Goal: Task Accomplishment & Management: Use online tool/utility

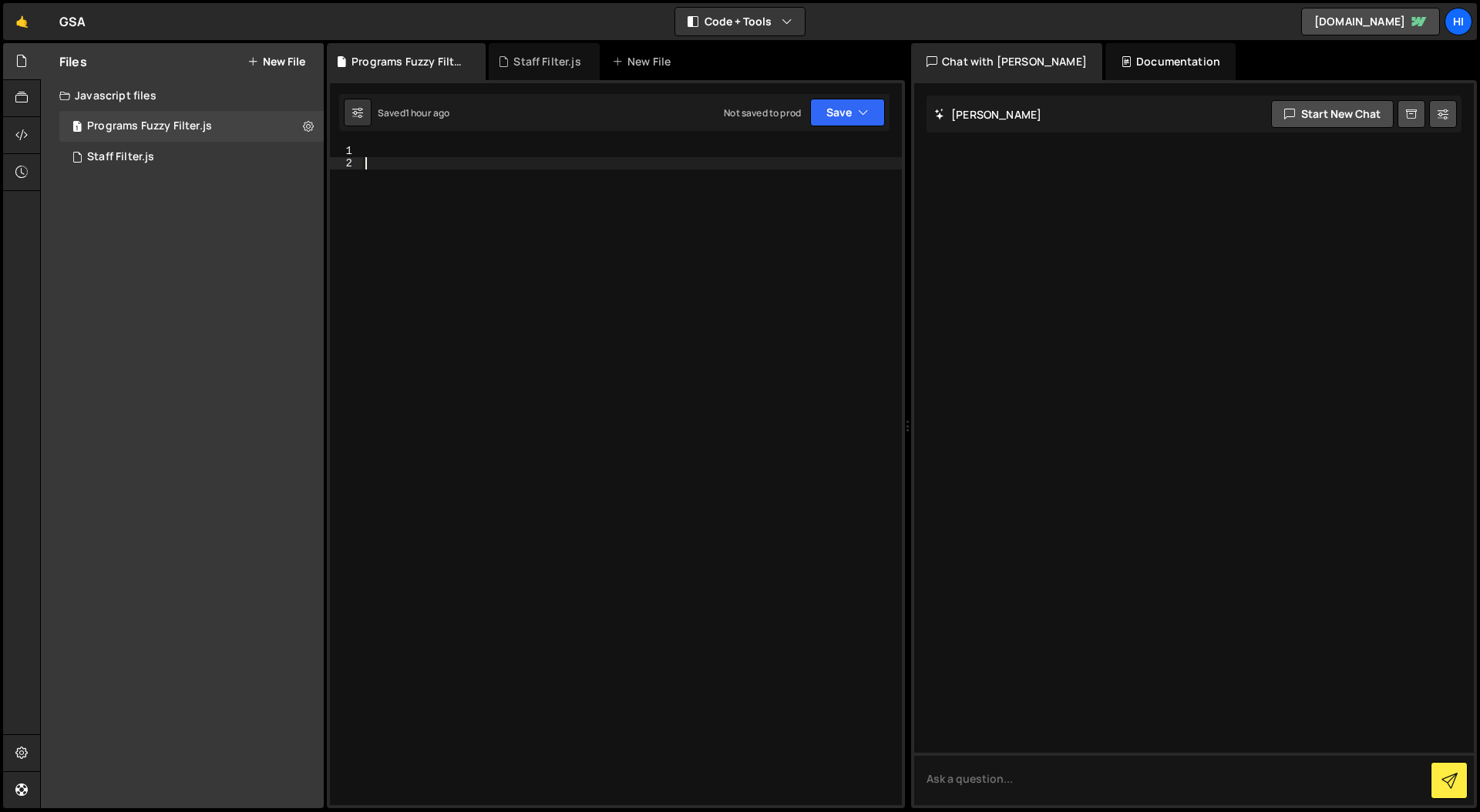
click at [481, 160] on div at bounding box center [632, 487] width 539 height 685
click at [473, 153] on div at bounding box center [632, 487] width 539 height 685
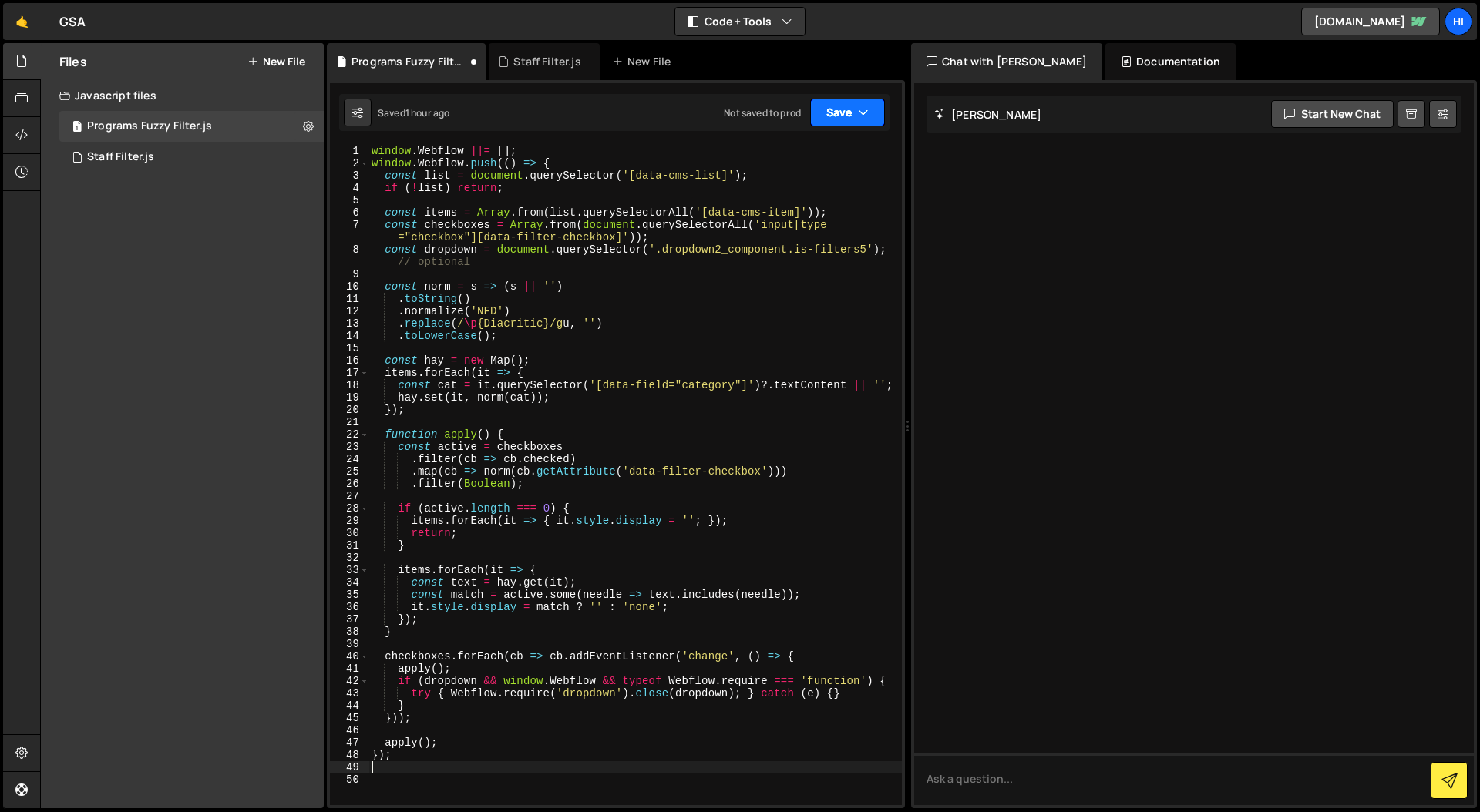
click at [876, 112] on button "Save" at bounding box center [847, 112] width 75 height 27
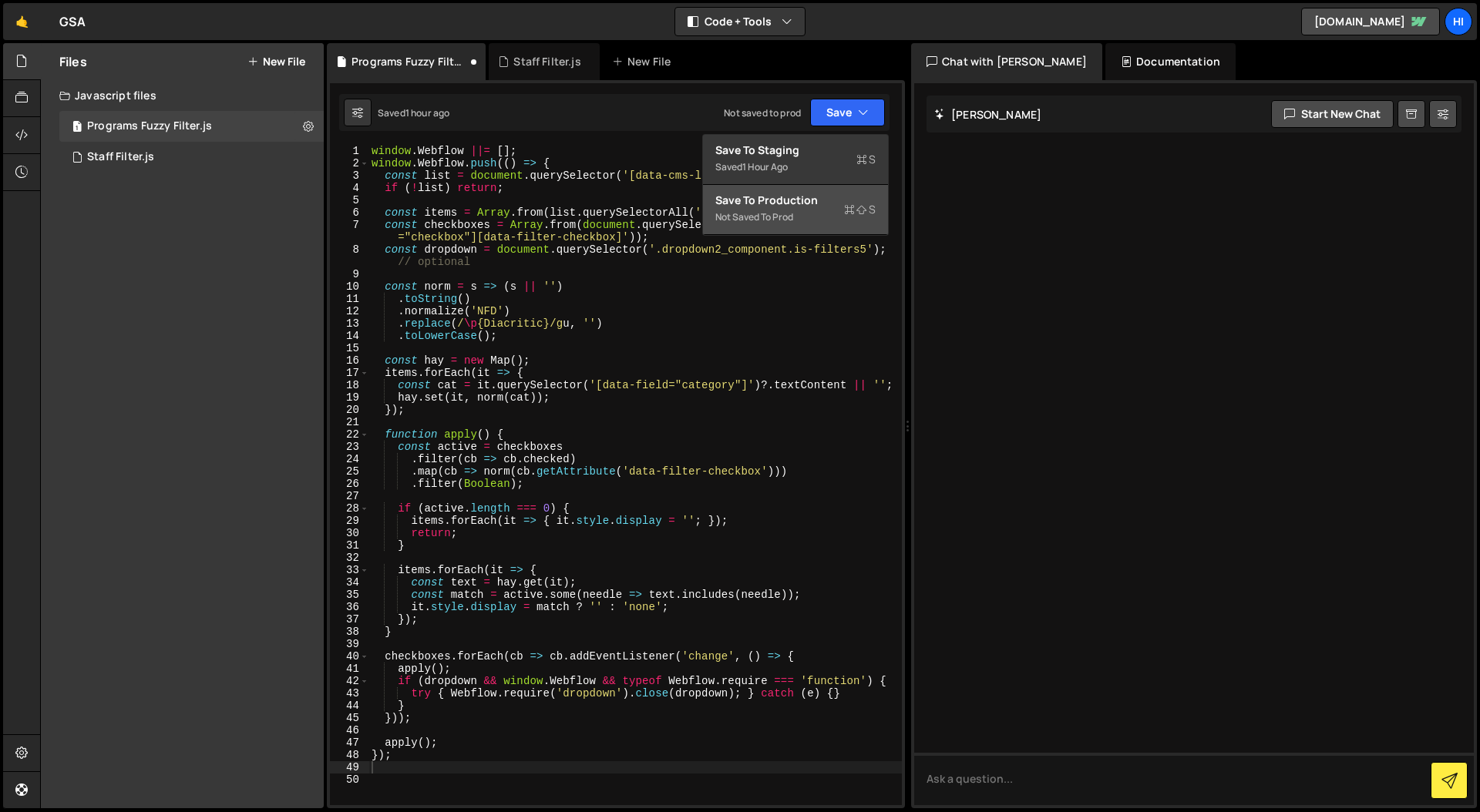
click at [783, 207] on div "Save to Production S" at bounding box center [795, 200] width 160 height 15
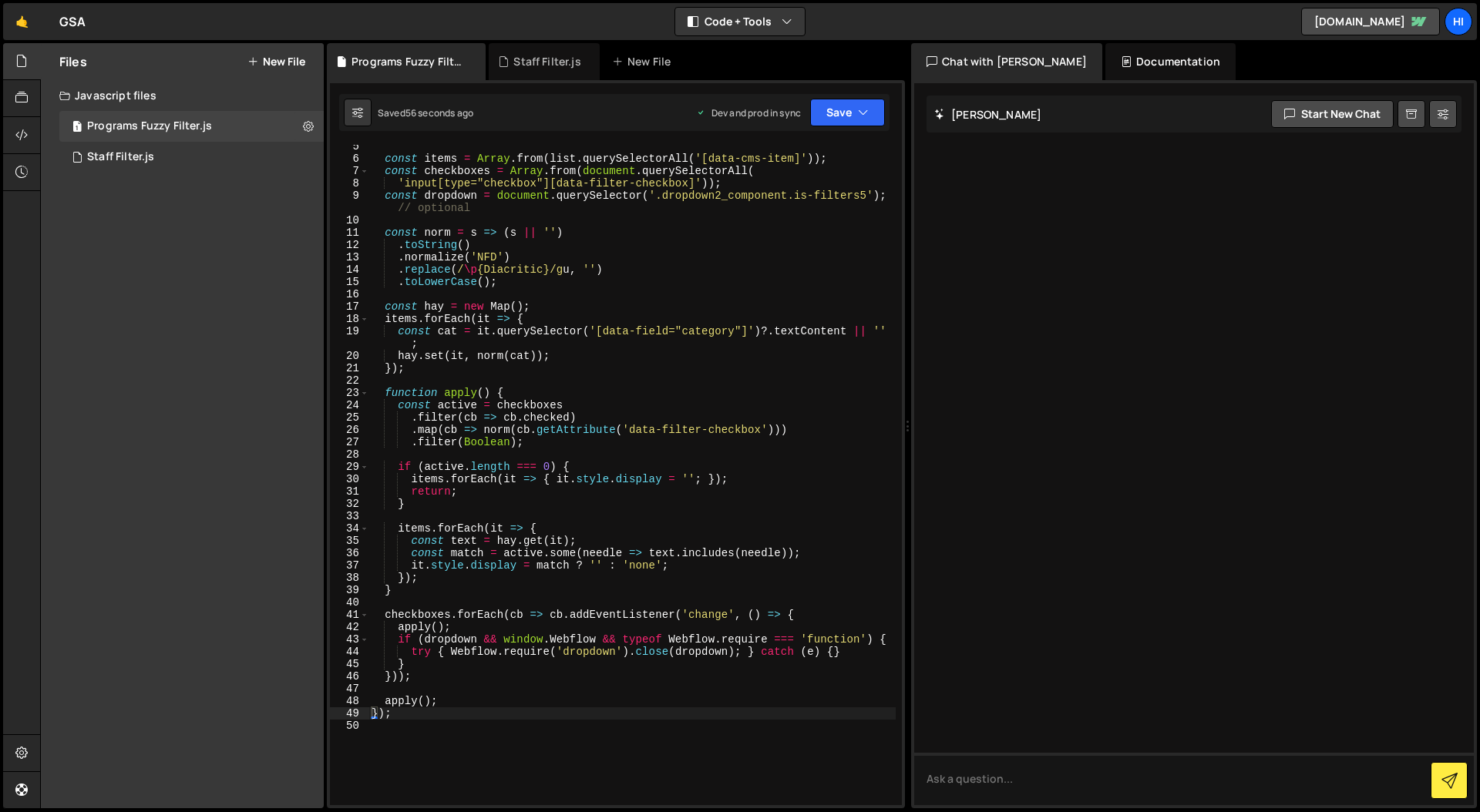
scroll to position [17, 0]
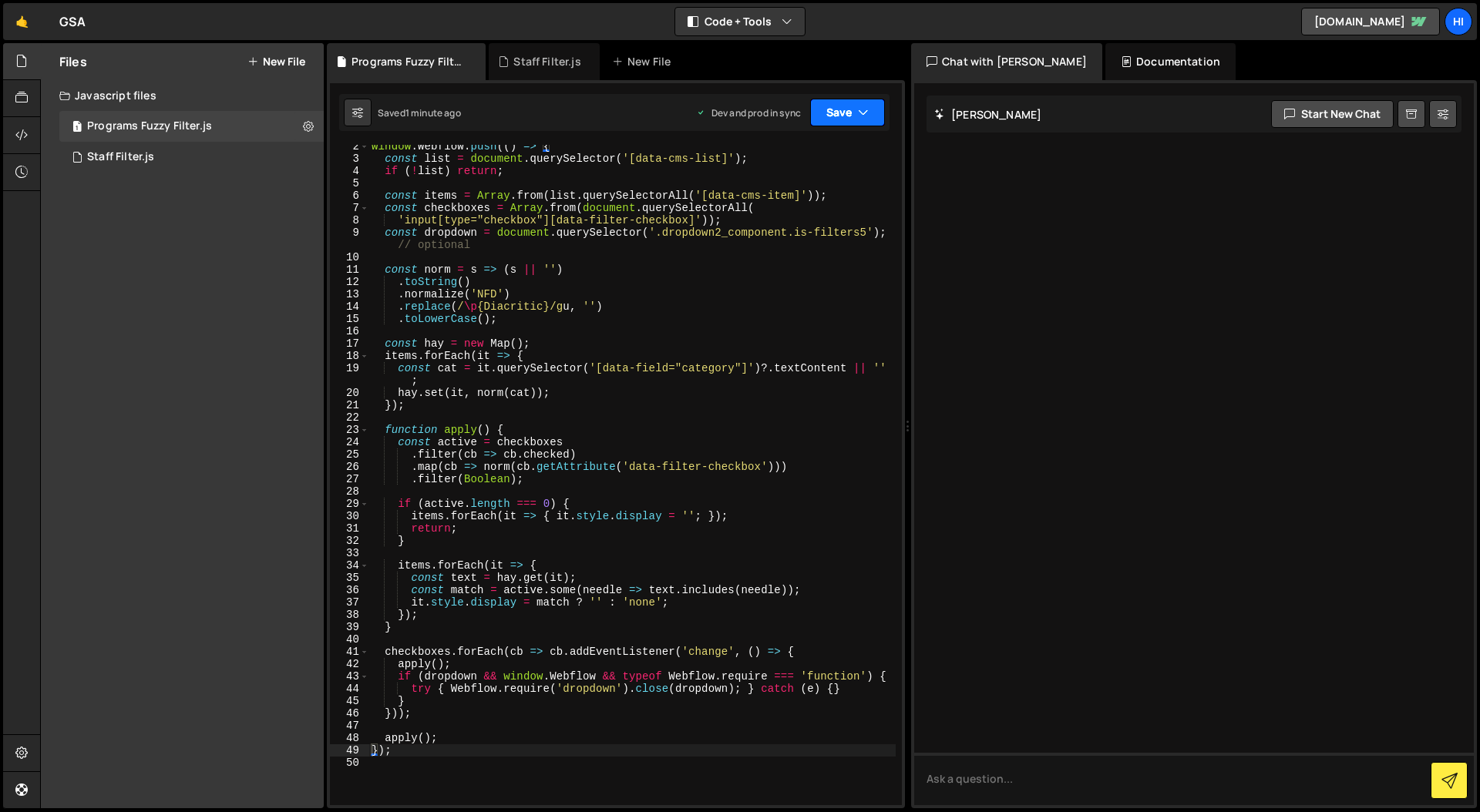
click at [848, 112] on button "Save" at bounding box center [847, 112] width 75 height 27
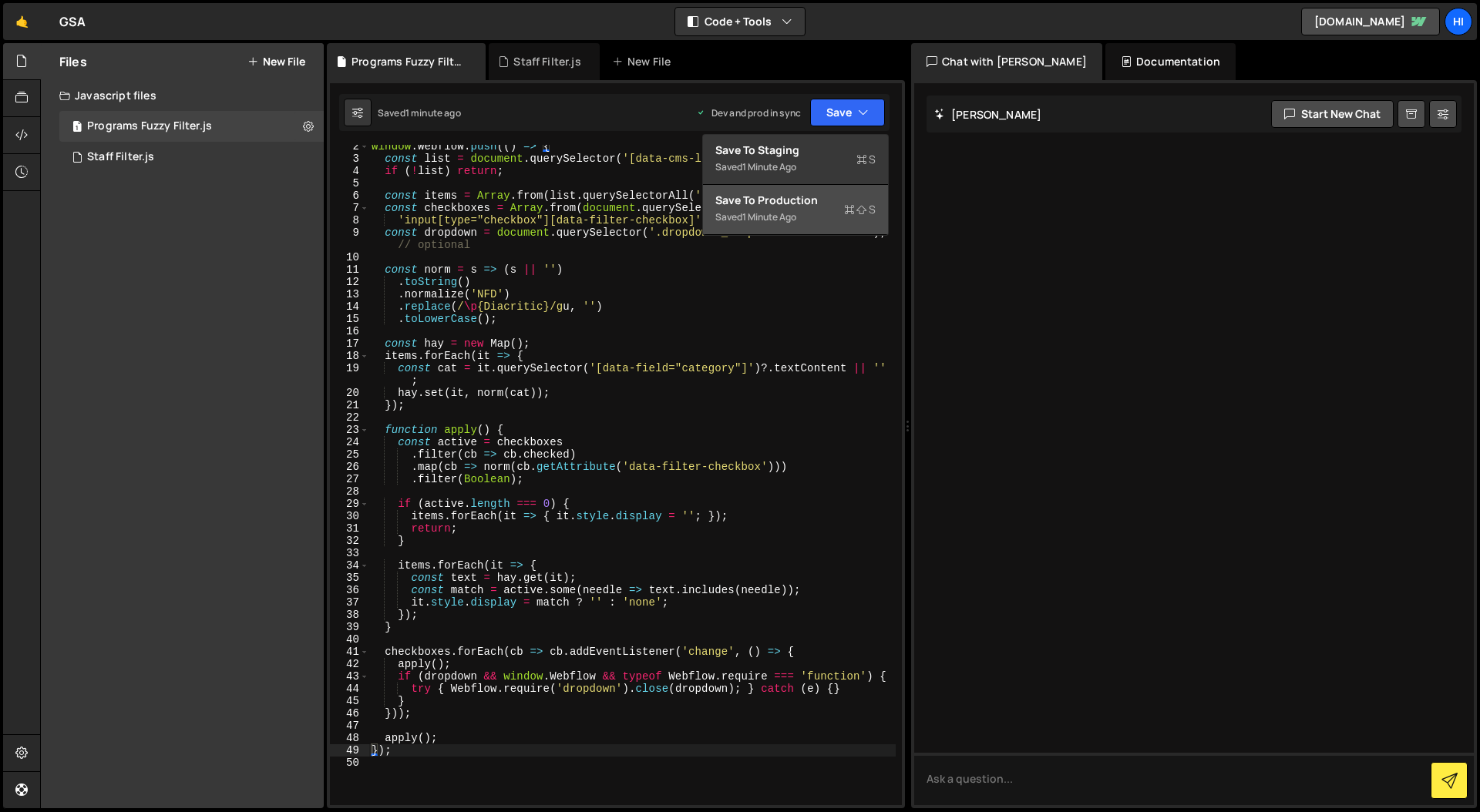
click at [776, 201] on div "Save to Production S" at bounding box center [795, 200] width 160 height 15
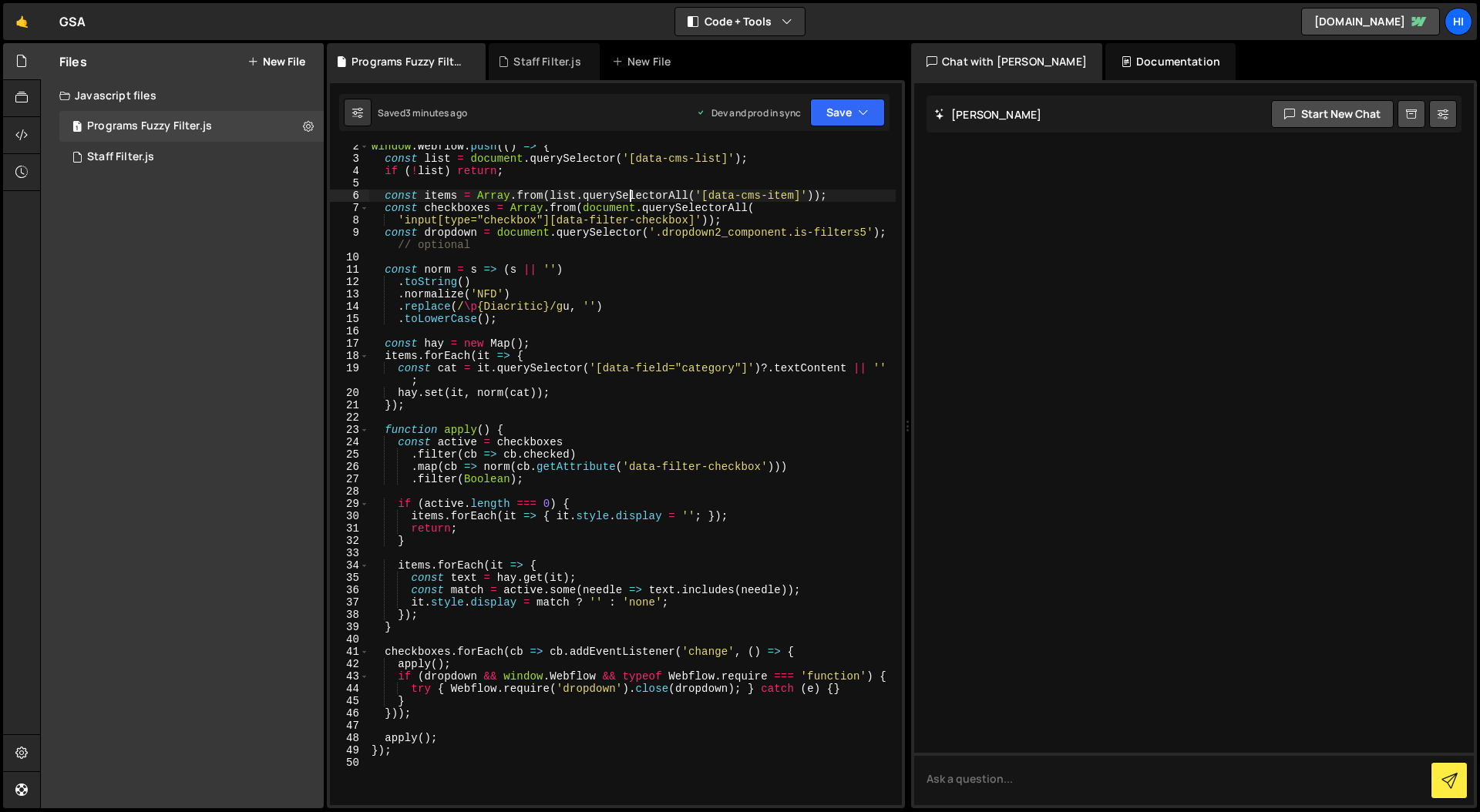
click at [629, 190] on div "window . Webflow . push (( ) => { const list = document . querySelector ( '[dat…" at bounding box center [632, 482] width 527 height 685
type textarea "});"
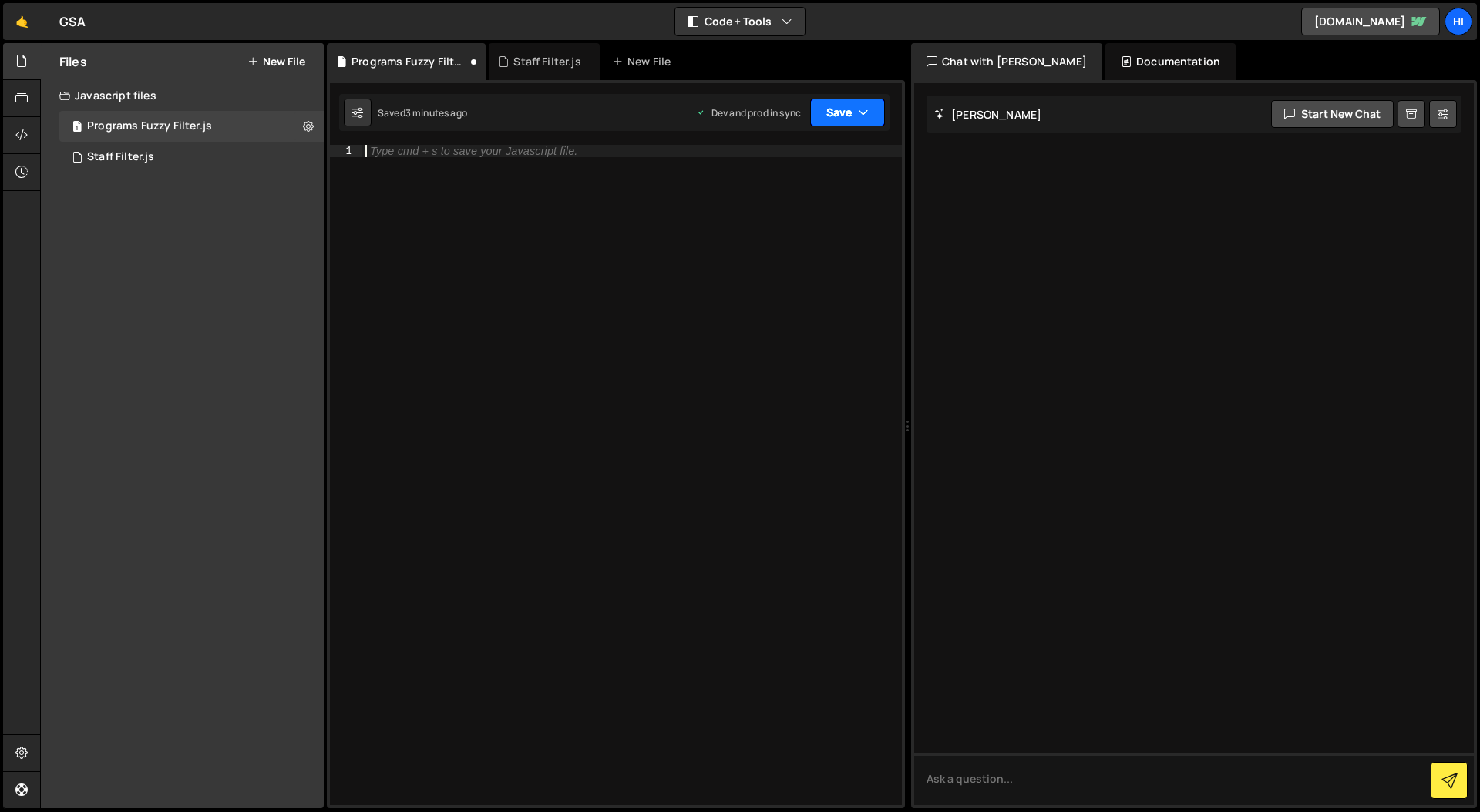
click at [857, 109] on button "Save" at bounding box center [847, 112] width 75 height 27
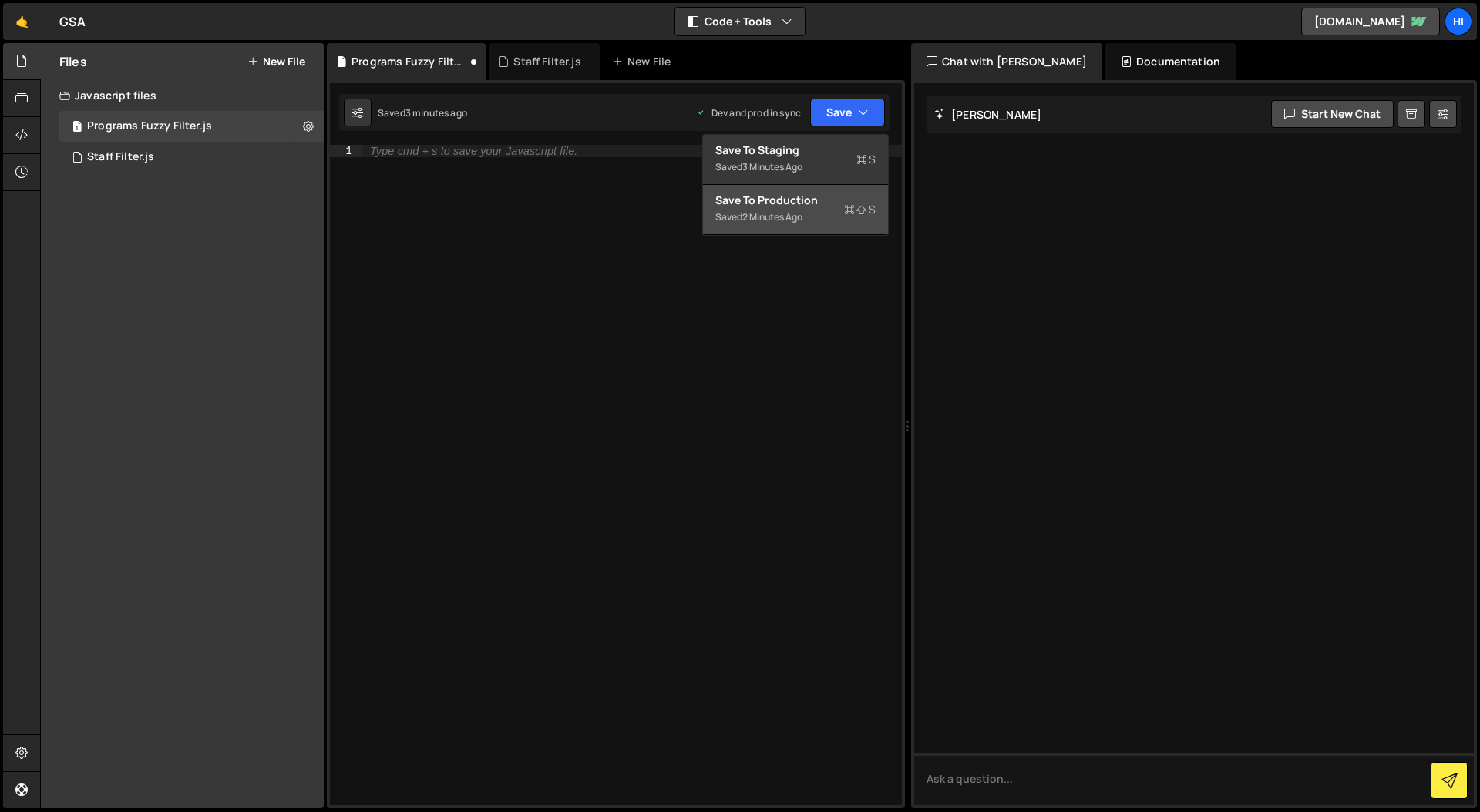
click at [797, 205] on div "Save to Production S" at bounding box center [795, 200] width 160 height 15
